Goal: Check status: Check status

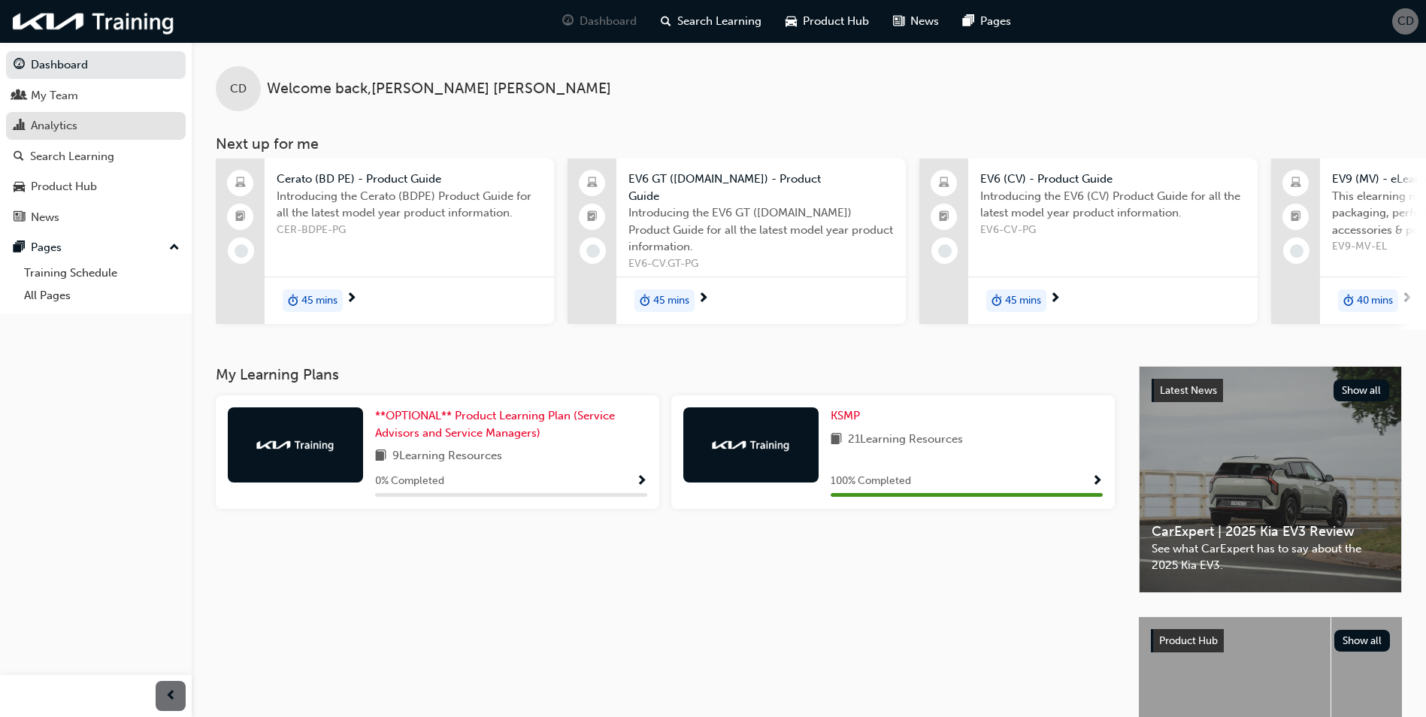
click at [59, 134] on div "Analytics" at bounding box center [54, 125] width 47 height 17
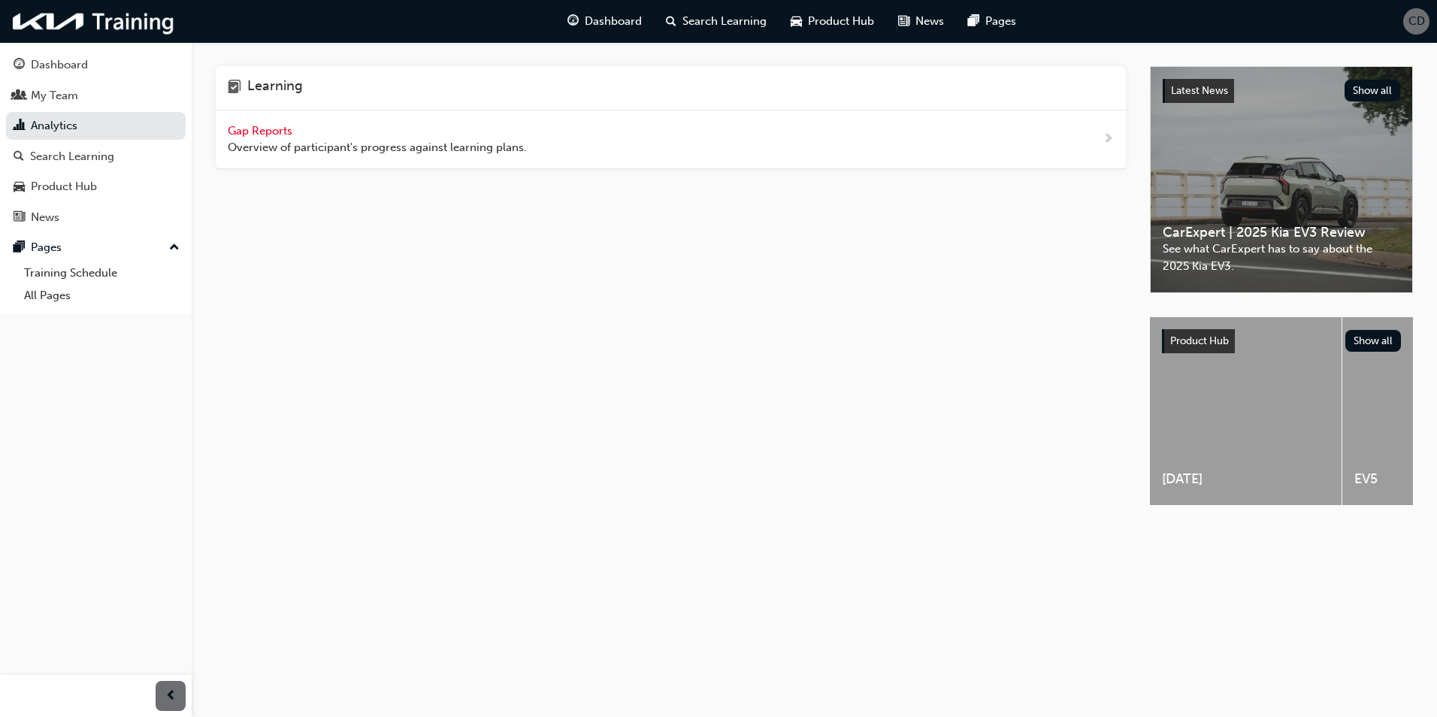
click at [303, 135] on div "Gap Reports Overview of participant's progress against learning plans." at bounding box center [377, 140] width 299 height 34
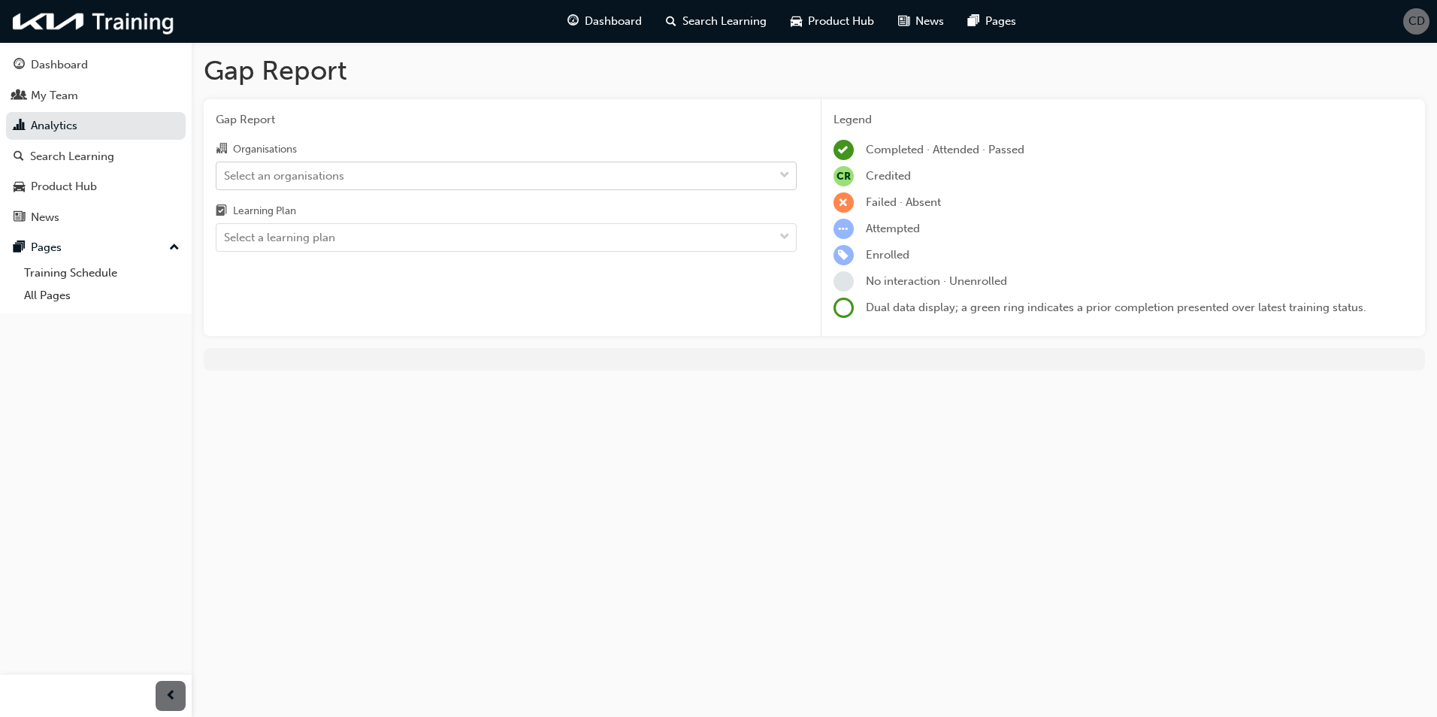
click at [328, 168] on div "Select an organisations" at bounding box center [284, 175] width 120 height 17
click at [226, 168] on input "Organisations Select an organisations" at bounding box center [225, 174] width 2 height 13
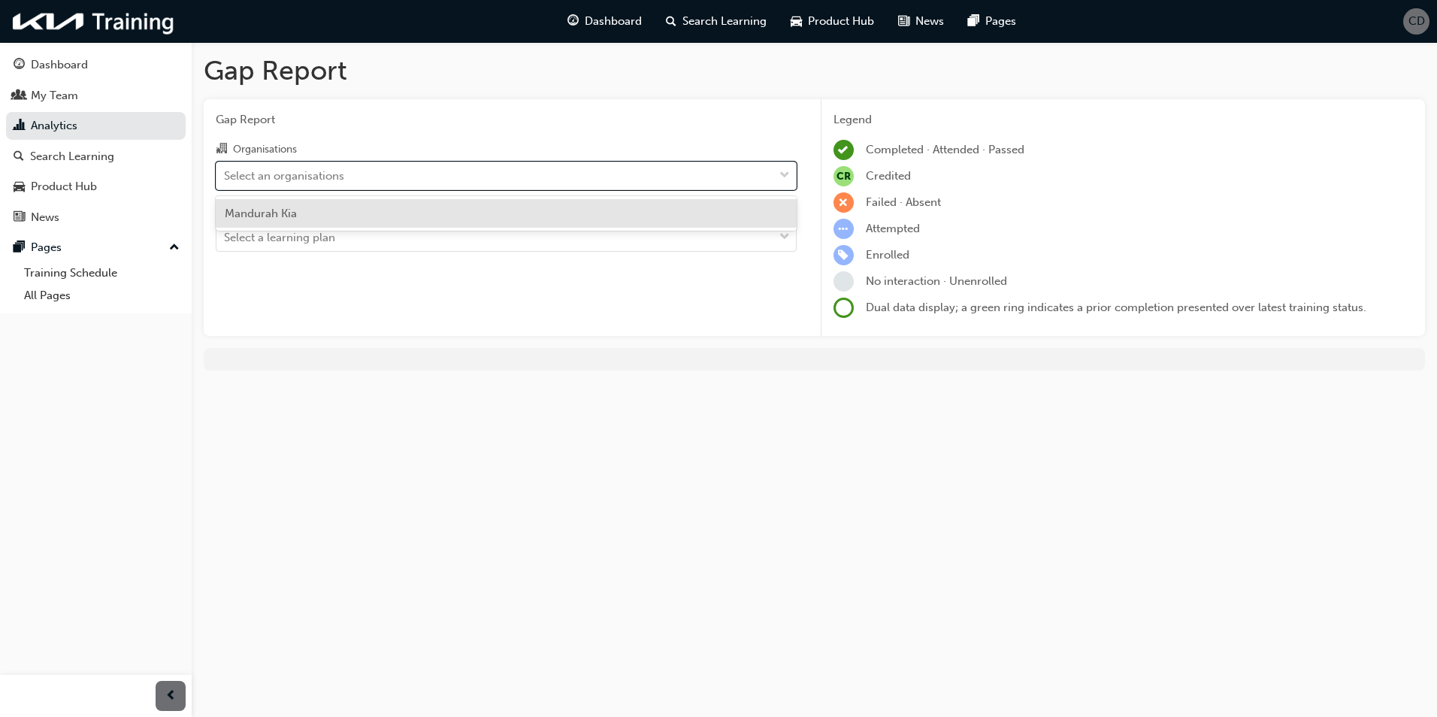
click at [304, 209] on div "Mandurah Kia" at bounding box center [506, 213] width 581 height 29
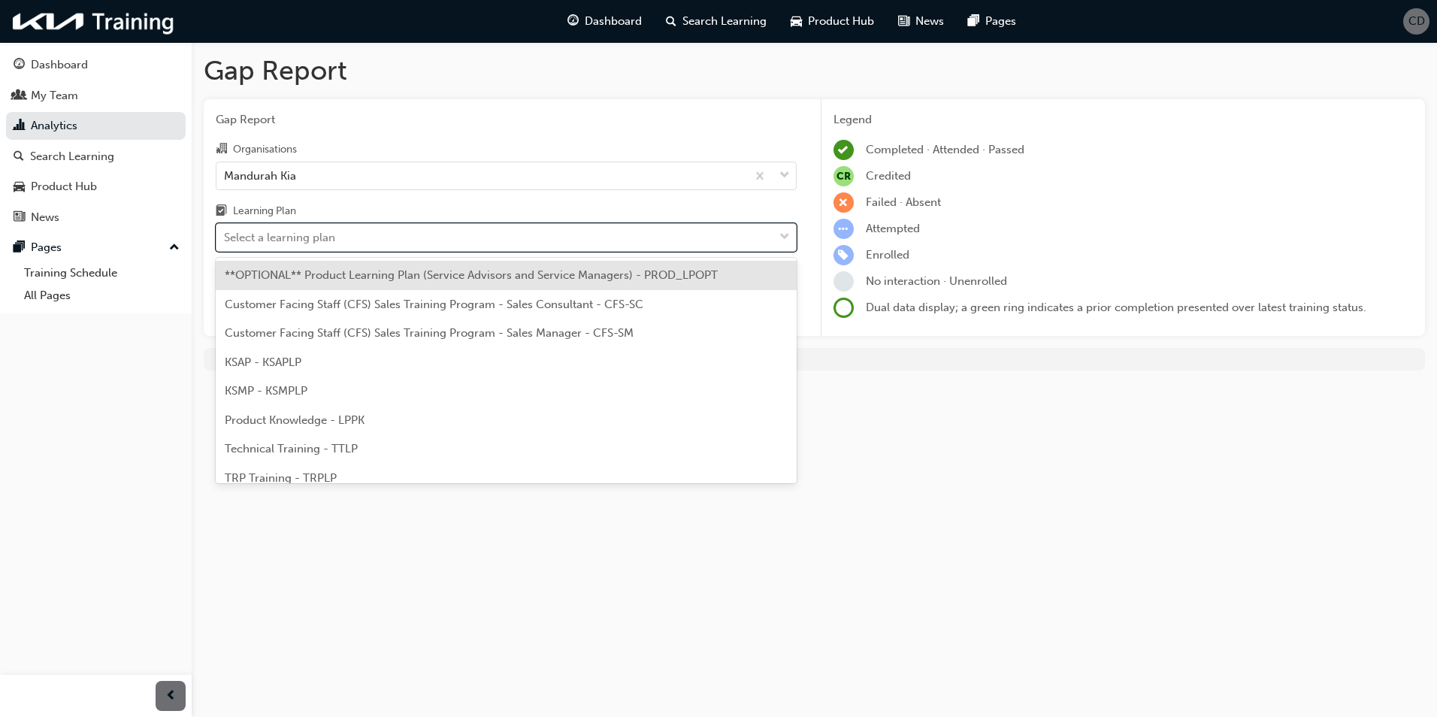
click at [325, 237] on div "Select a learning plan" at bounding box center [279, 237] width 111 height 17
click at [226, 237] on input "Learning Plan option **OPTIONAL** Product Learning Plan (Service Advisors and S…" at bounding box center [225, 237] width 2 height 13
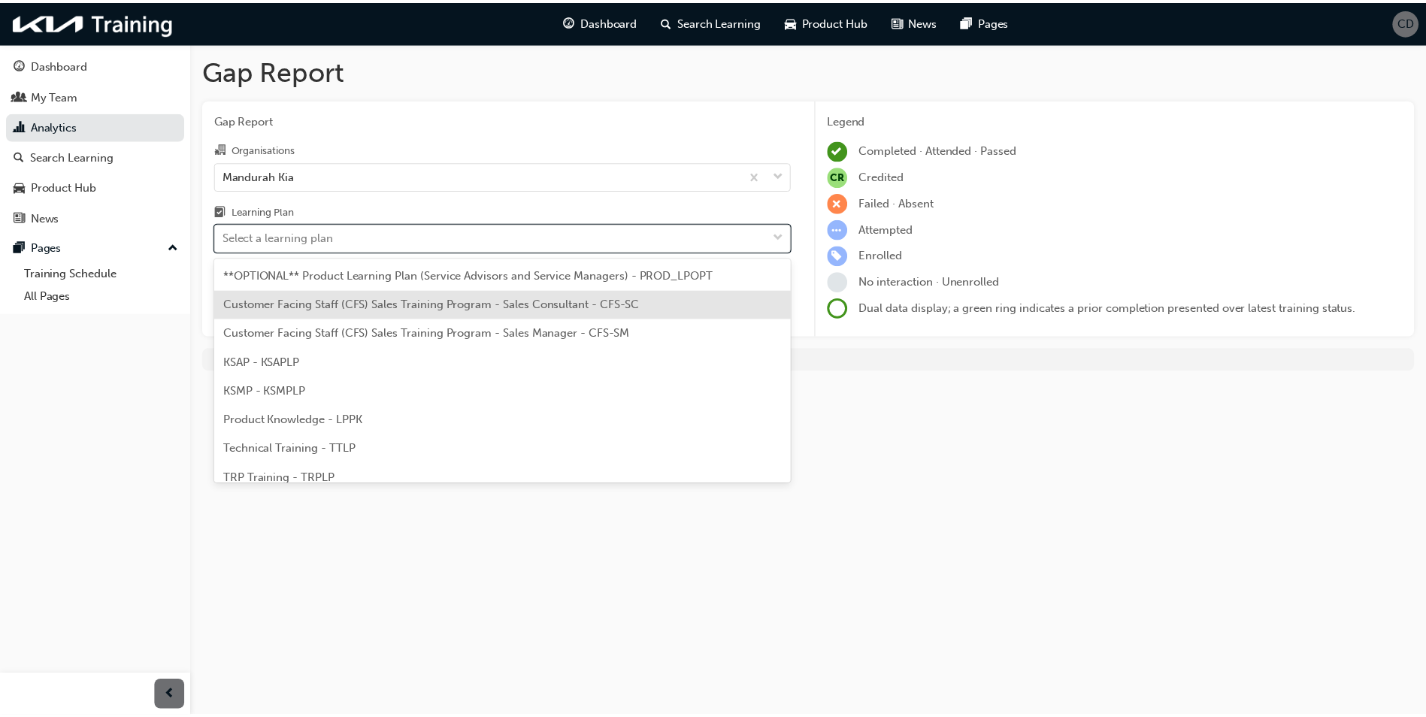
scroll to position [41, 0]
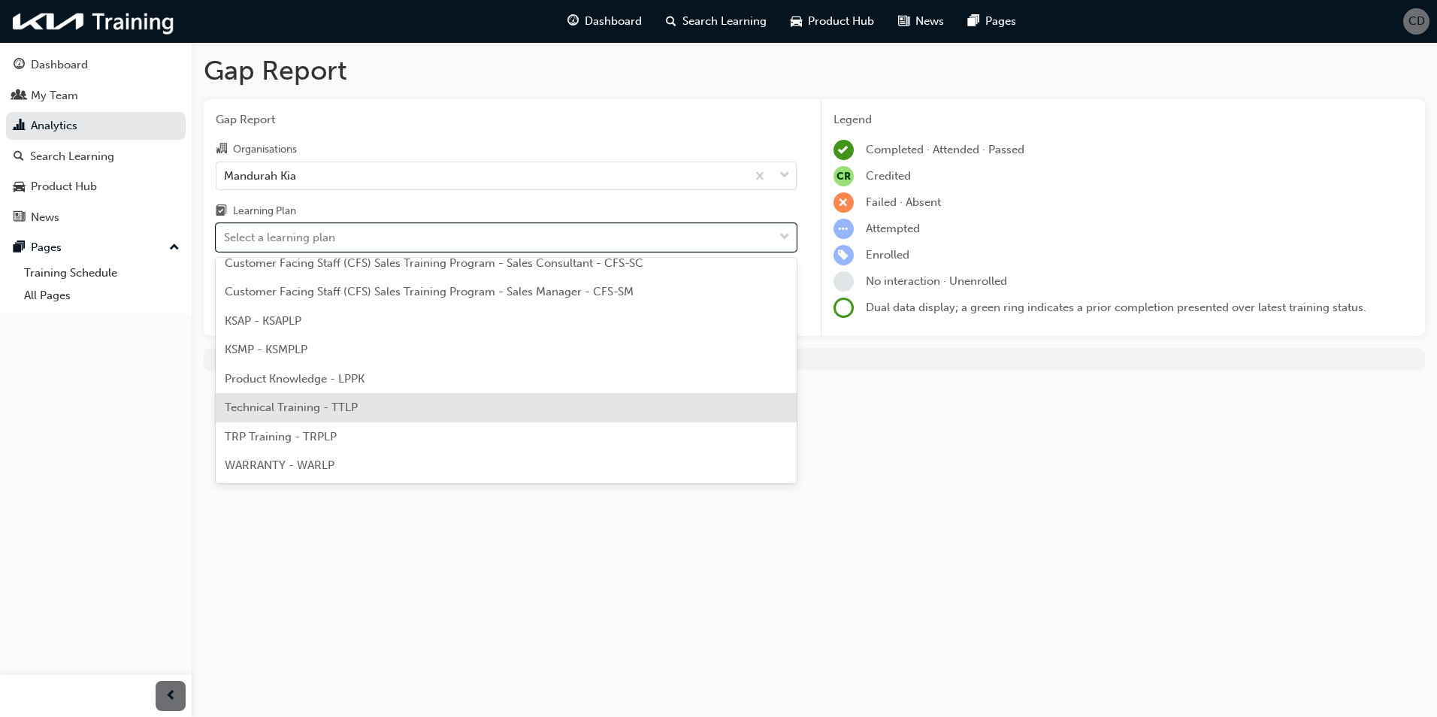
click at [298, 417] on div "Technical Training - TTLP" at bounding box center [506, 407] width 581 height 29
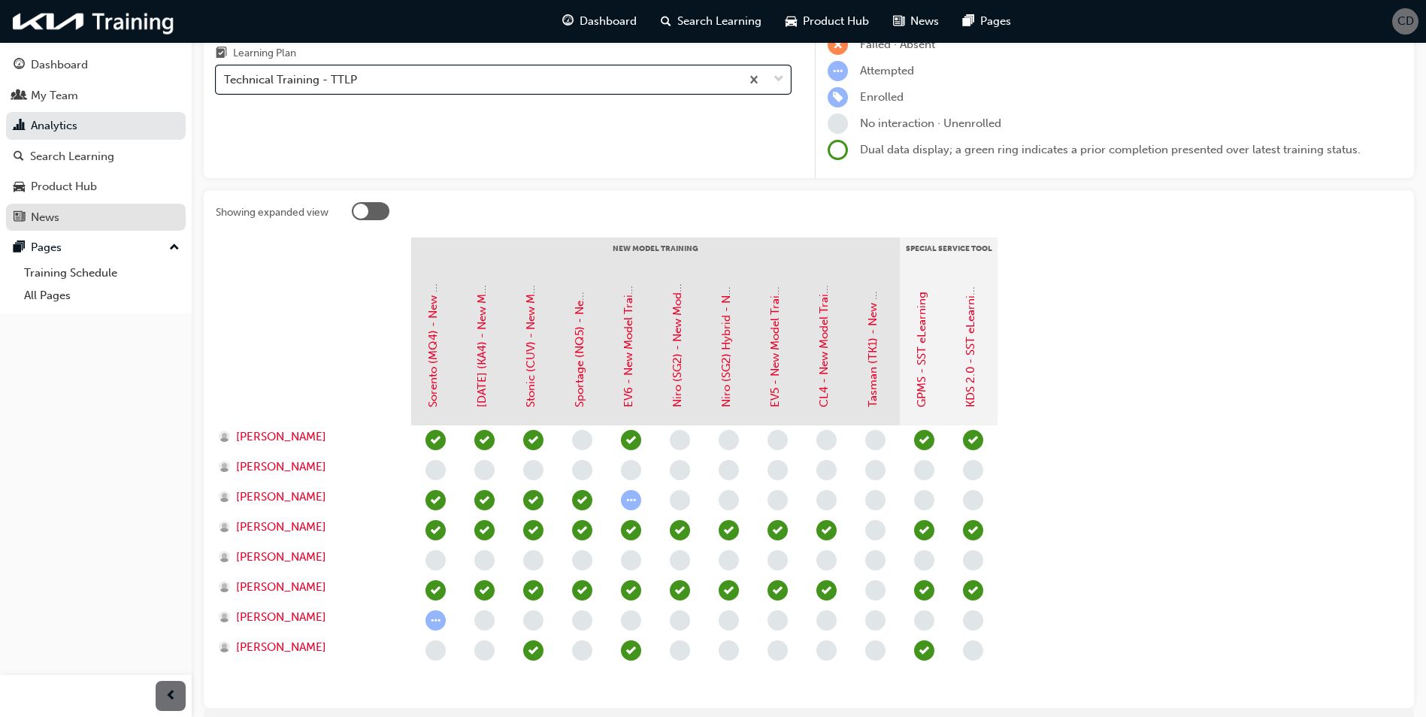
scroll to position [75, 0]
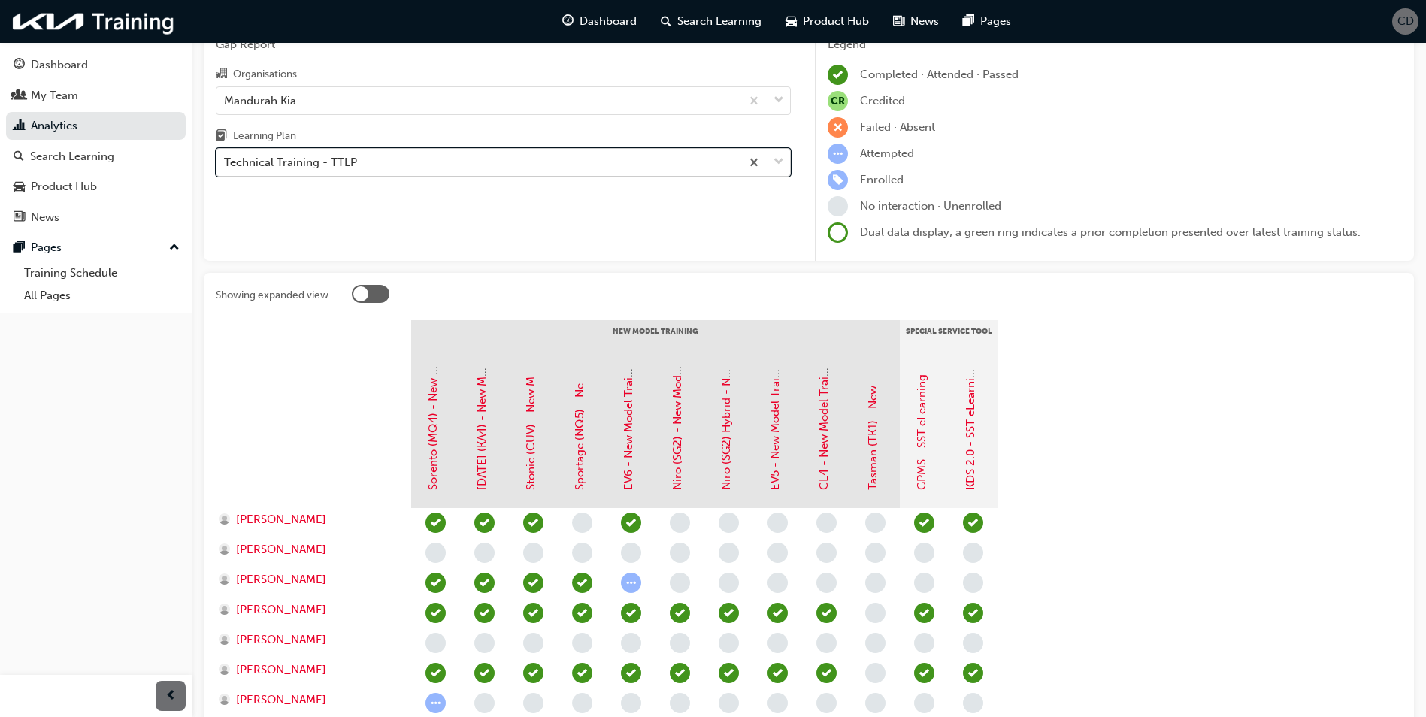
click at [457, 170] on div "Technical Training - TTLP" at bounding box center [478, 163] width 524 height 26
click at [226, 168] on input "Learning Plan option Technical Training - TTLP, selected. 0 results available. …" at bounding box center [225, 162] width 2 height 13
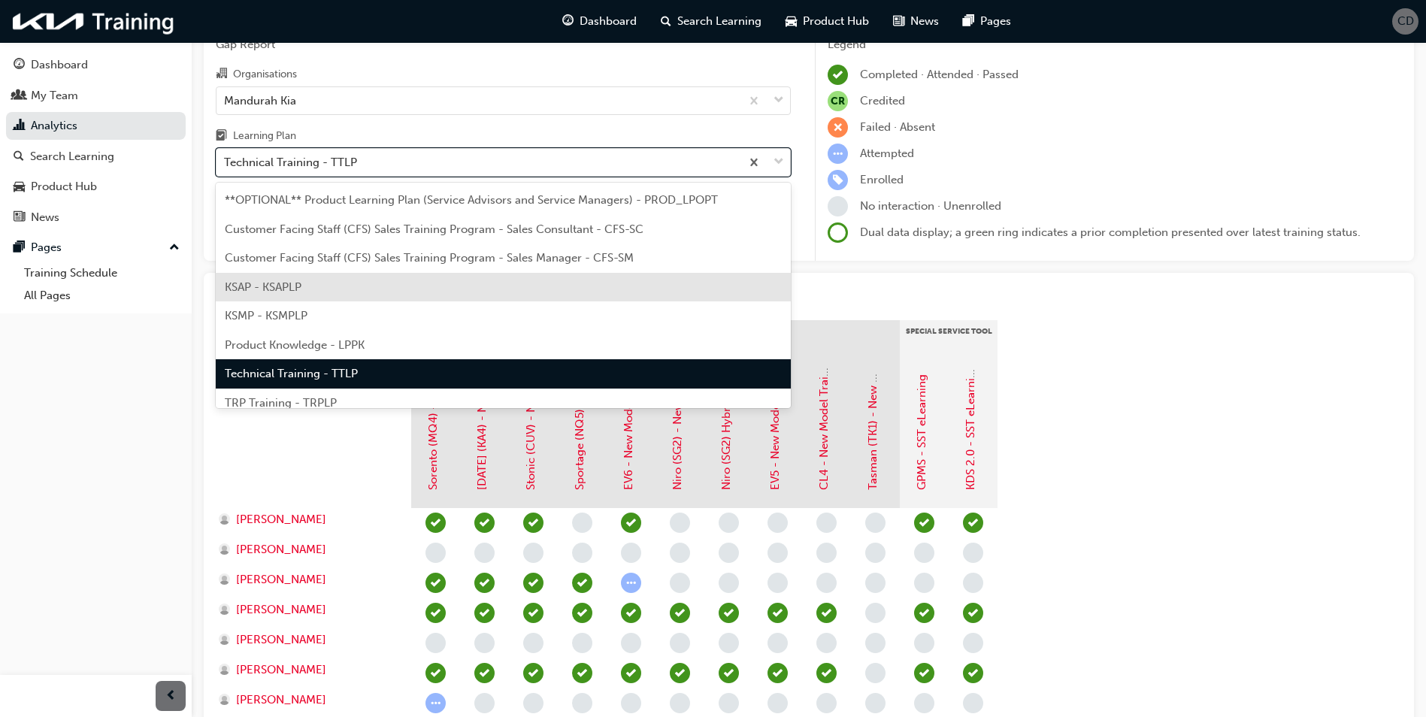
scroll to position [41, 0]
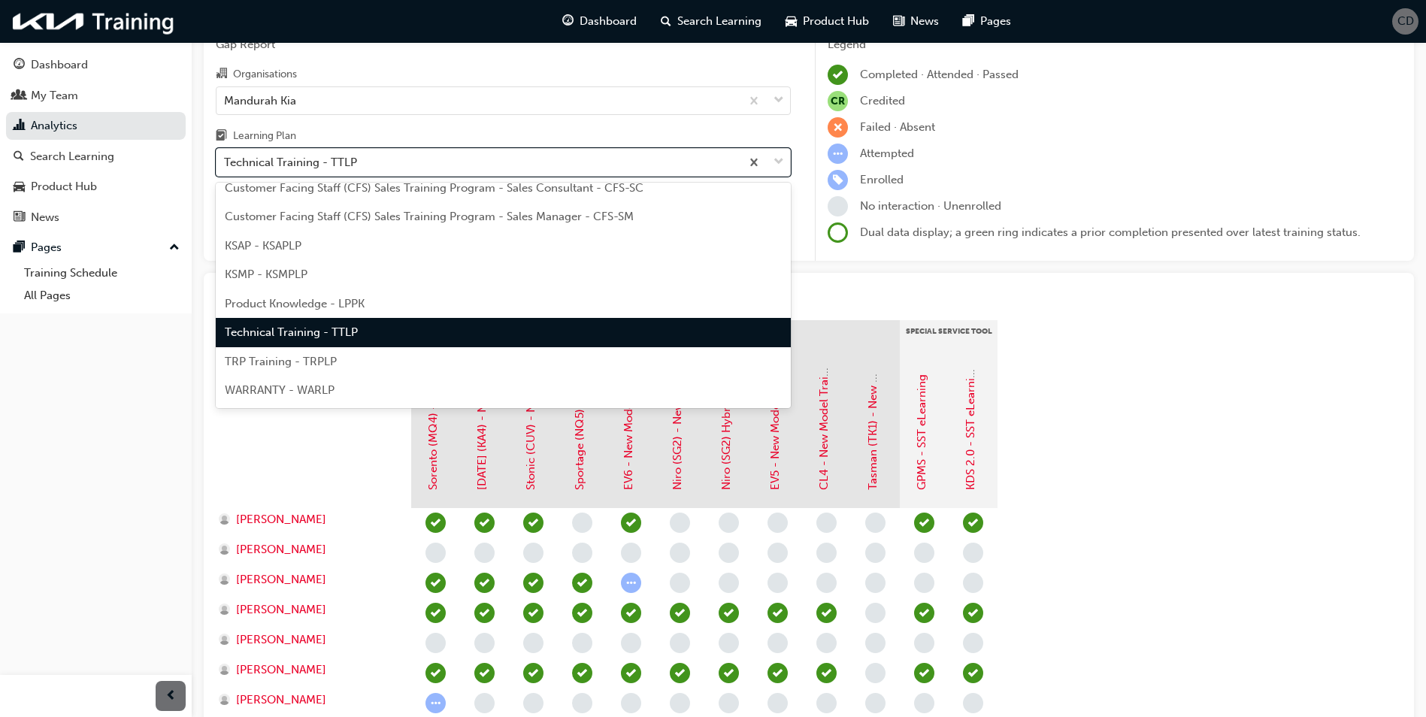
click at [316, 254] on div "KSAP - KSAPLP" at bounding box center [503, 246] width 575 height 29
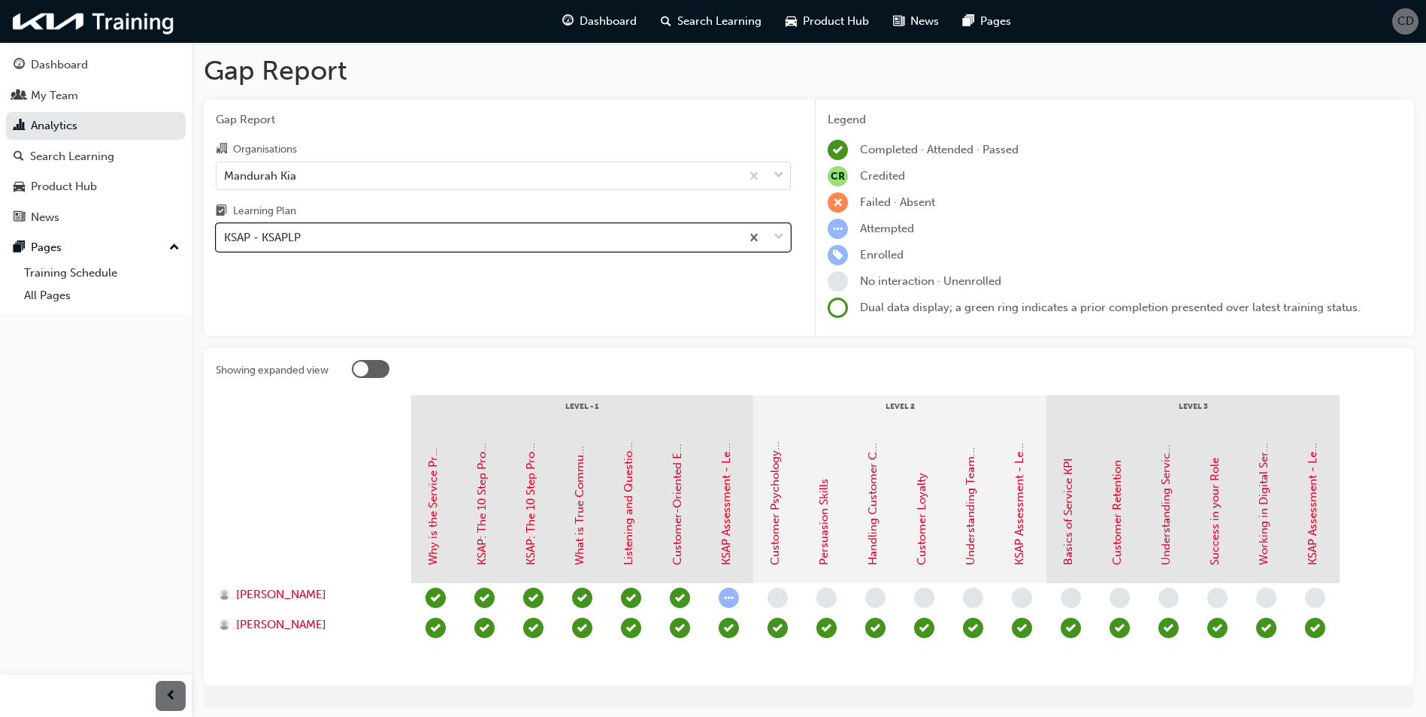
click at [346, 237] on div "KSAP - KSAPLP" at bounding box center [478, 238] width 524 height 26
click at [226, 237] on input "Learning Plan option KSAP - KSAPLP, selected. 0 results available. Select is fo…" at bounding box center [225, 237] width 2 height 13
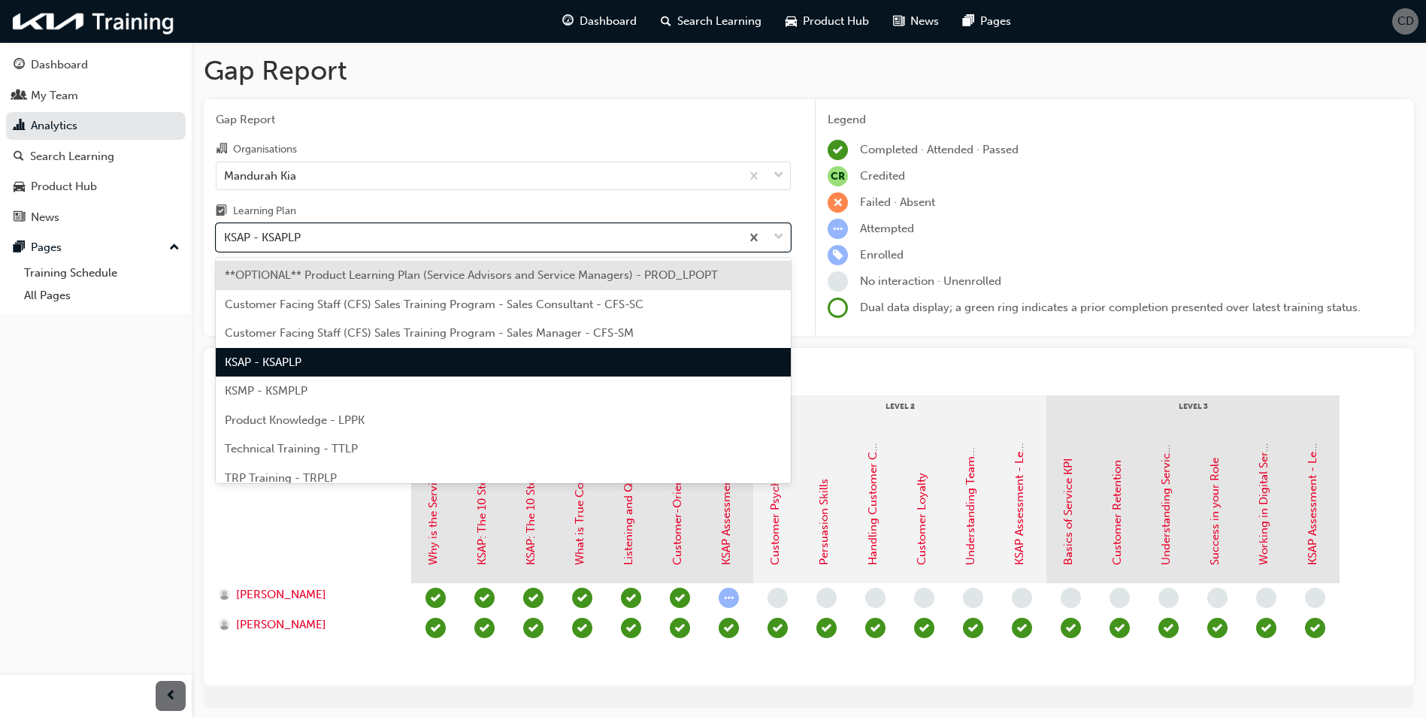
click at [441, 114] on span "Gap Report" at bounding box center [503, 119] width 575 height 17
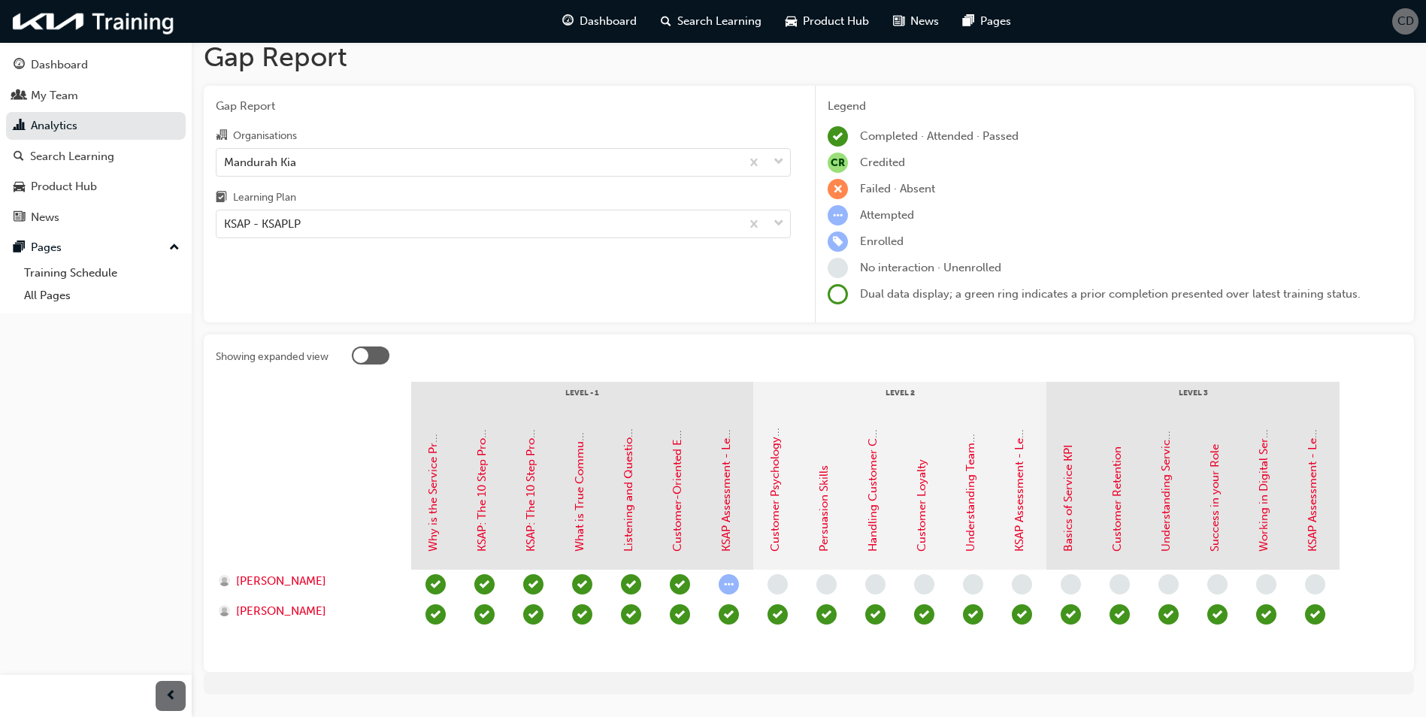
scroll to position [53, 0]
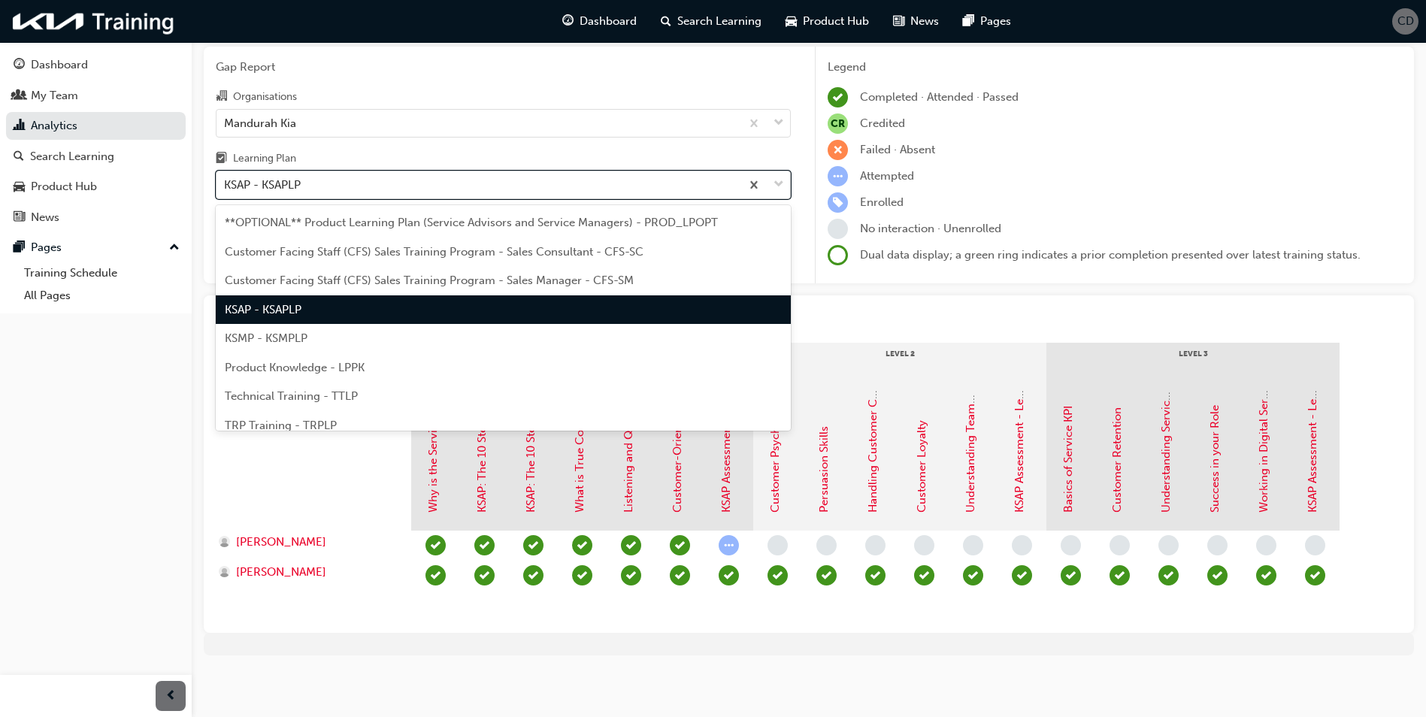
click at [304, 182] on div "KSAP - KSAPLP" at bounding box center [478, 185] width 524 height 26
click at [226, 182] on input "Learning Plan option KSAP - KSAPLP, selected. option KSAP - KSAPLP focused, 4 o…" at bounding box center [225, 184] width 2 height 13
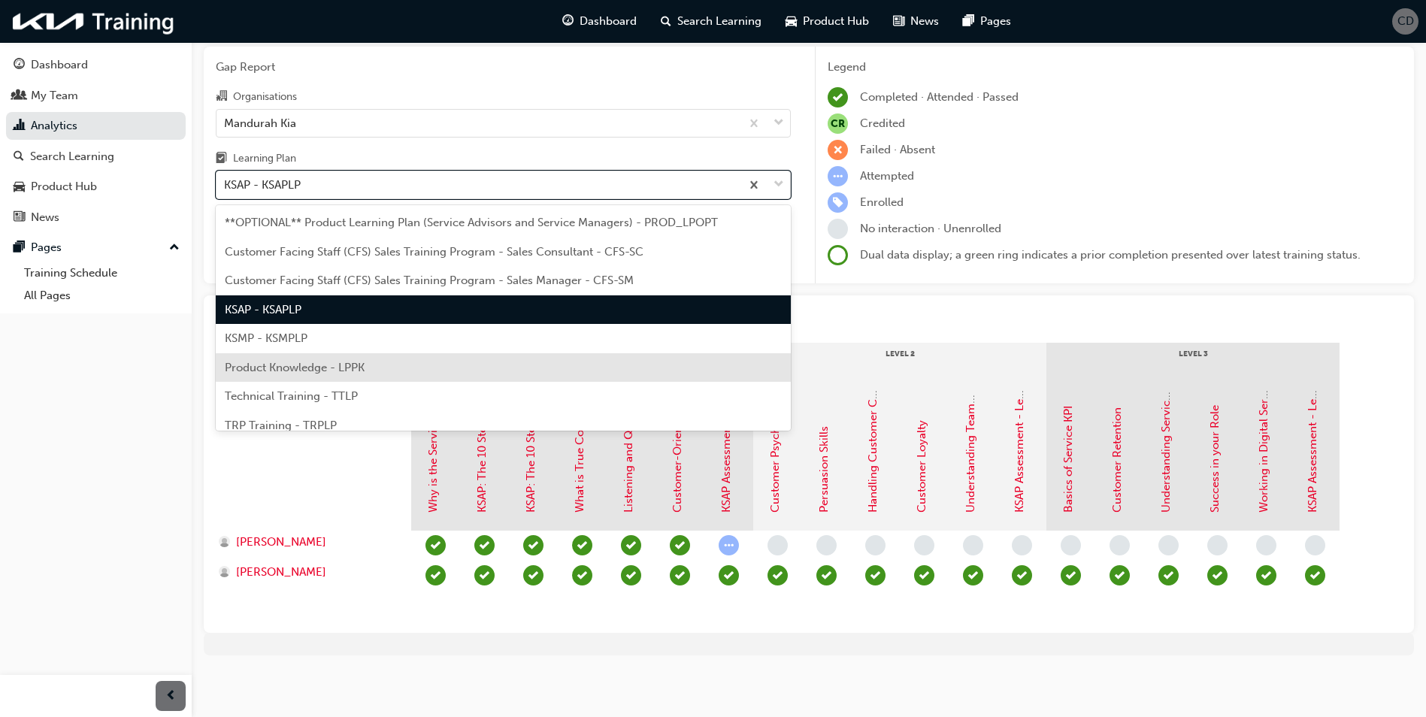
scroll to position [41, 0]
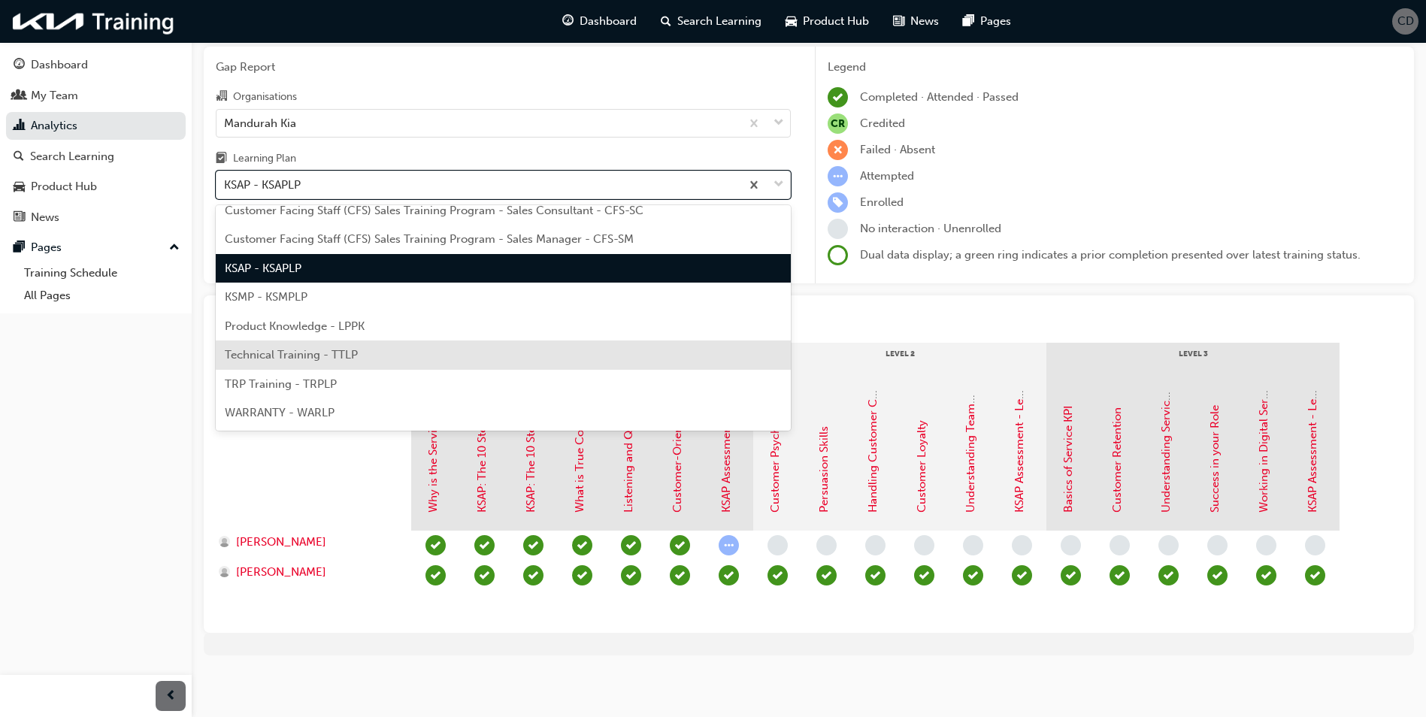
click at [293, 350] on span "Technical Training - TTLP" at bounding box center [291, 355] width 133 height 14
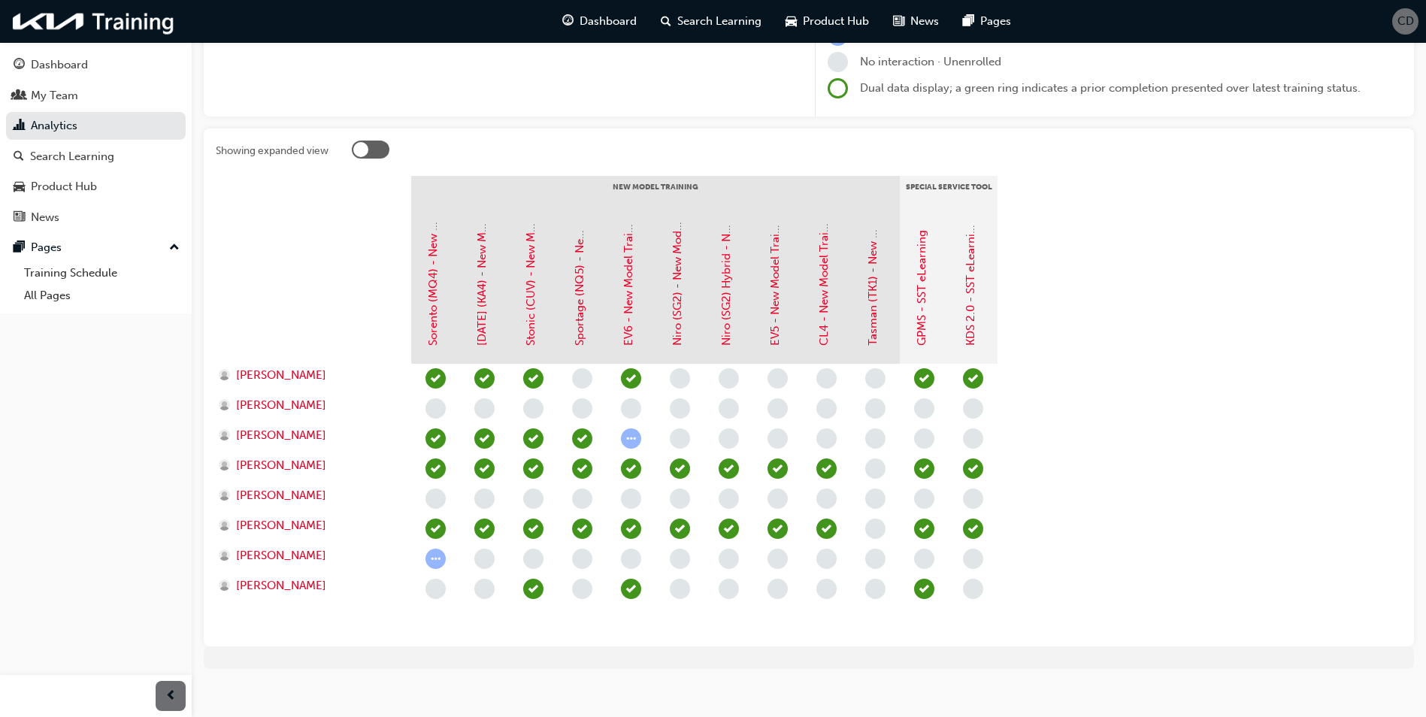
scroll to position [226, 0]
